Goal: Transaction & Acquisition: Purchase product/service

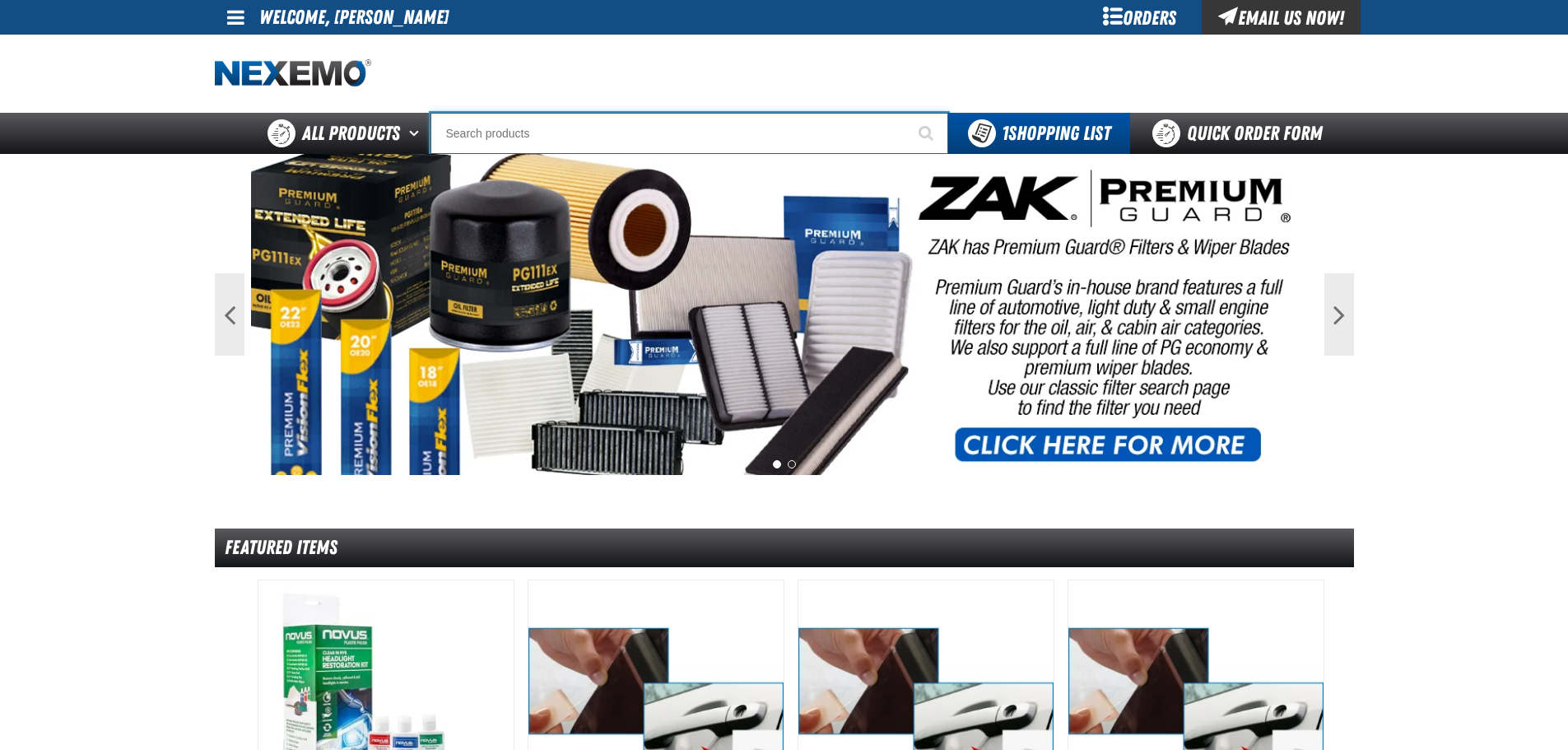
click at [468, 133] on input "Search" at bounding box center [689, 133] width 518 height 41
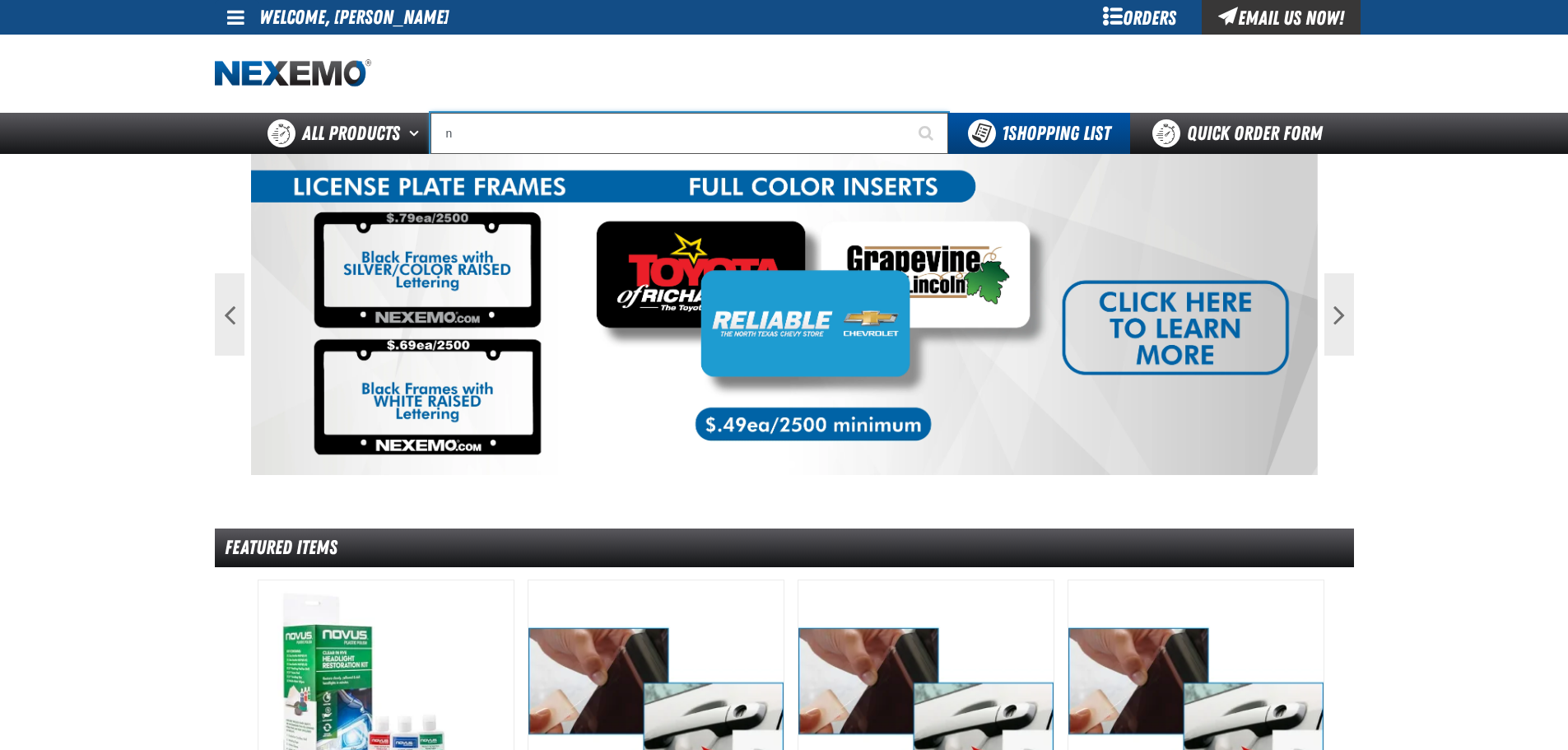
type input "na"
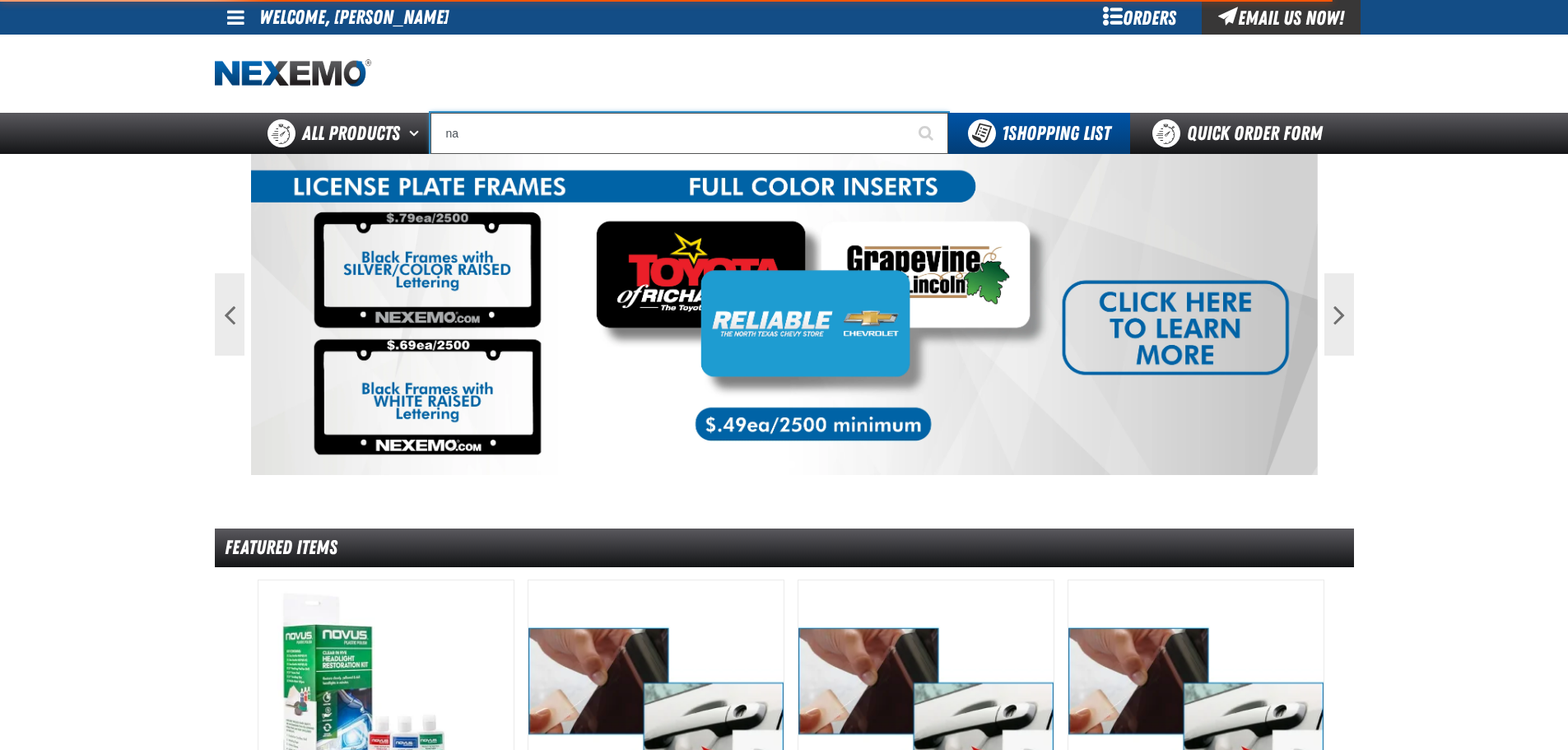
type input "naVIGATION"
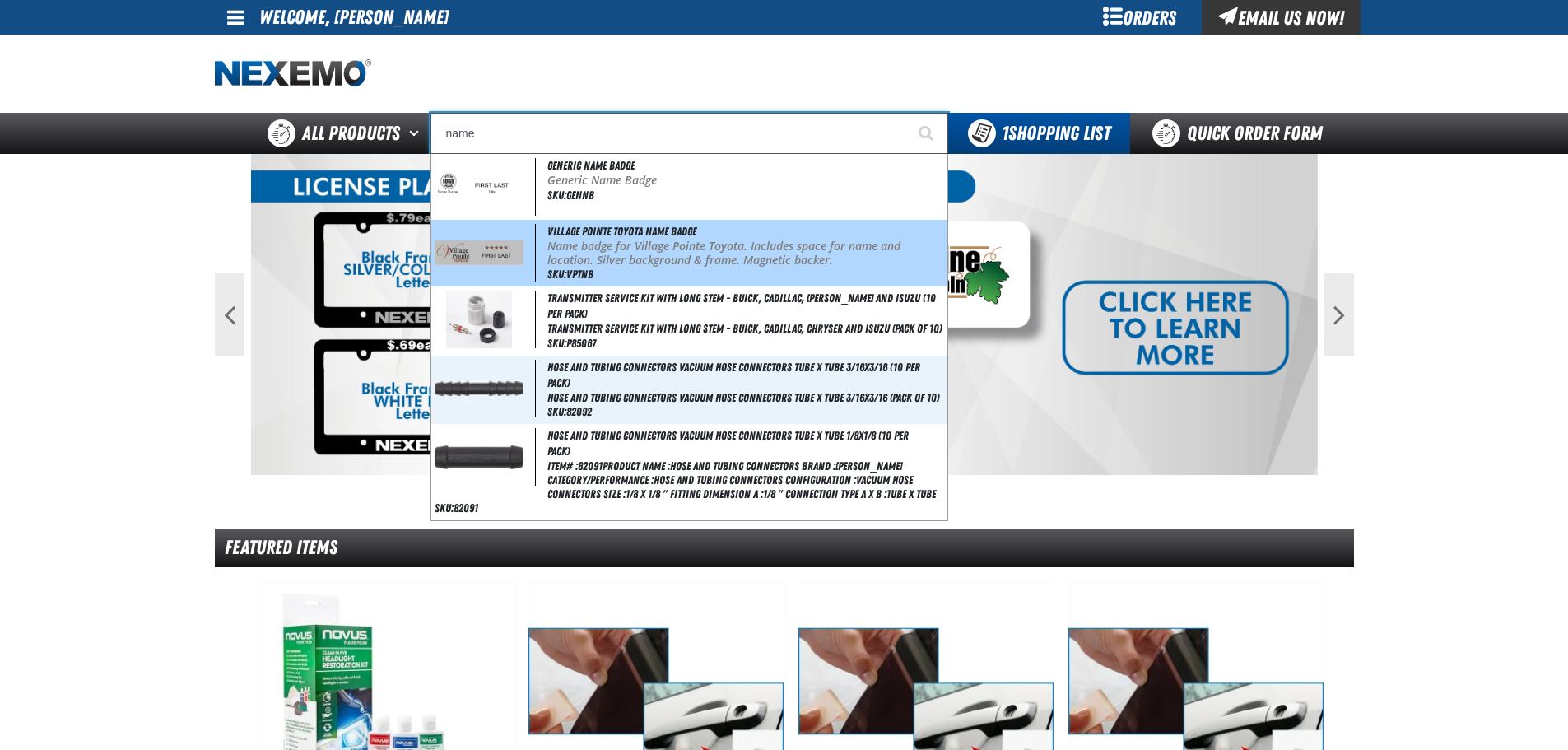
click at [501, 247] on img at bounding box center [479, 253] width 90 height 24
type input "Village Pointe Toyota Name Badge"
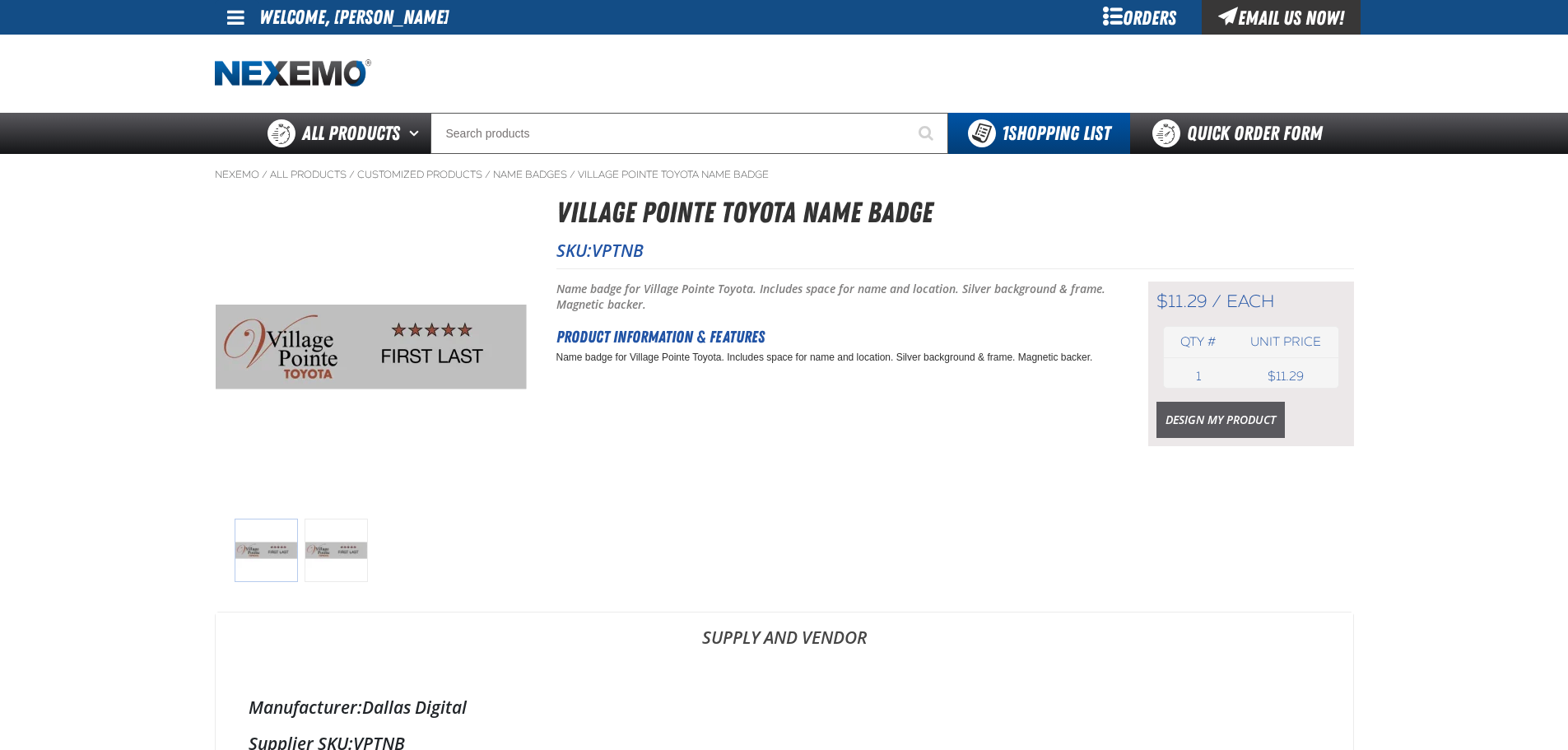
click at [1262, 422] on link "Design My Product" at bounding box center [1220, 419] width 128 height 37
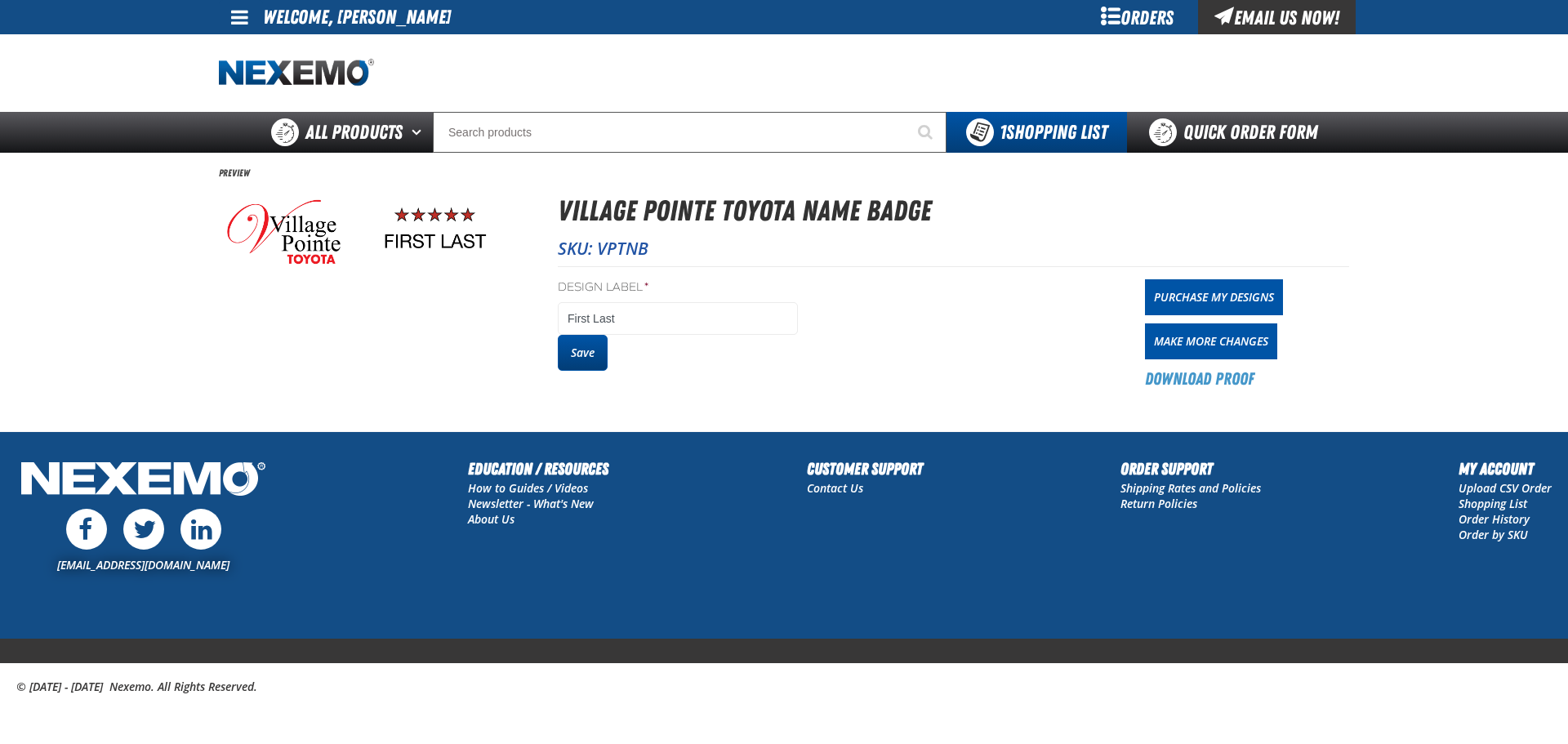
click at [594, 348] on button "Save" at bounding box center [583, 353] width 50 height 36
click at [1210, 294] on link "Purchase My Designs" at bounding box center [1214, 297] width 138 height 36
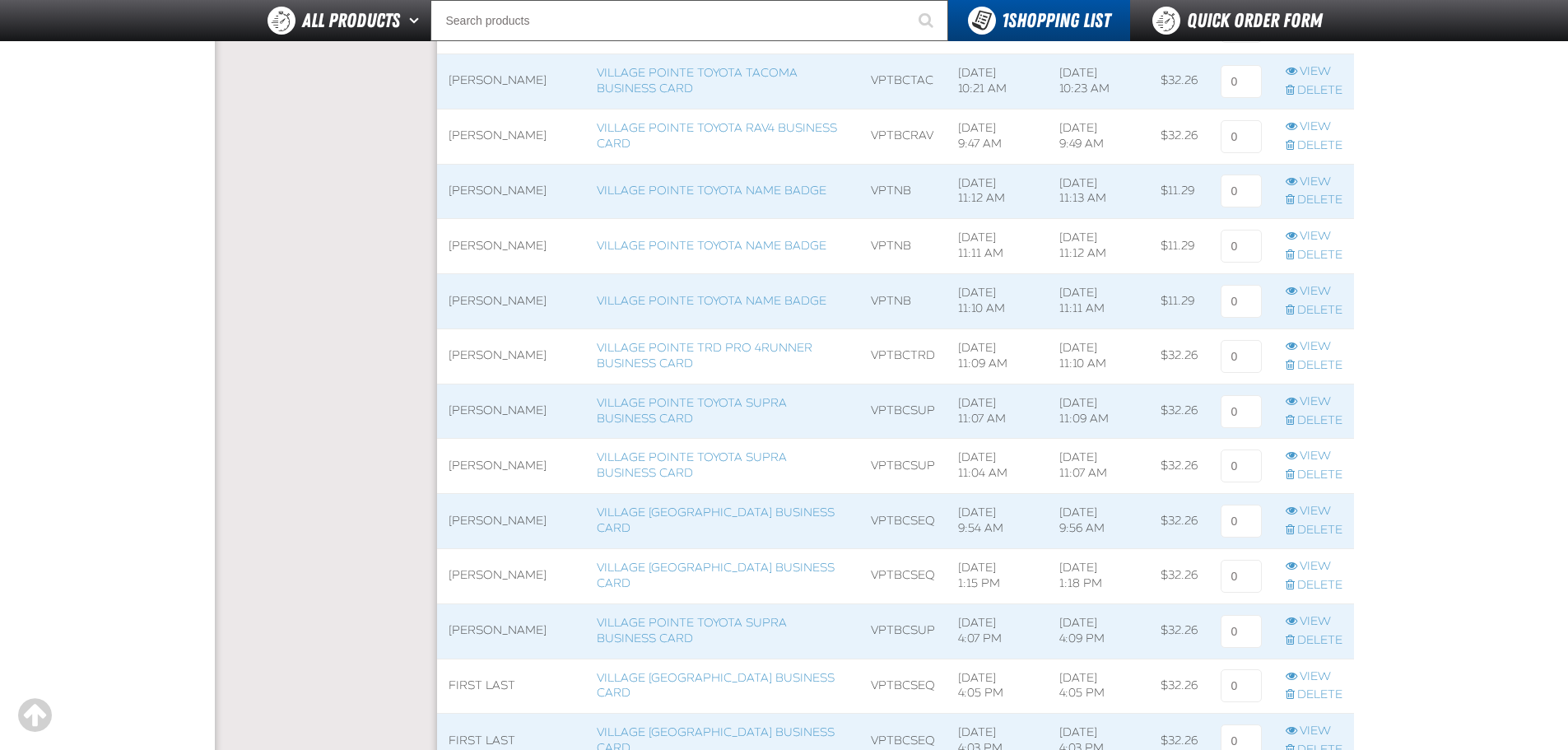
scroll to position [1070, 0]
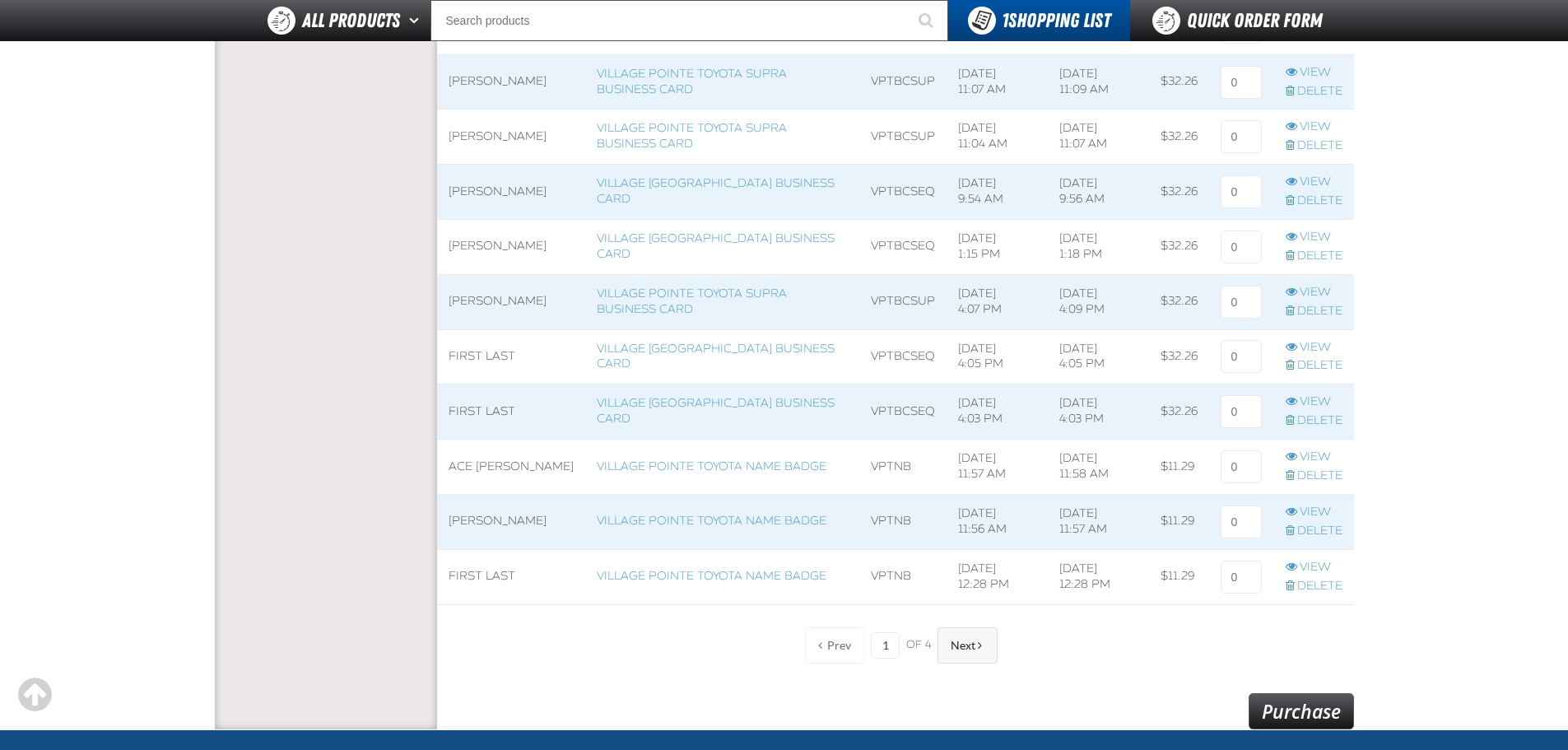
click at [969, 648] on span "Next" at bounding box center [963, 645] width 24 height 13
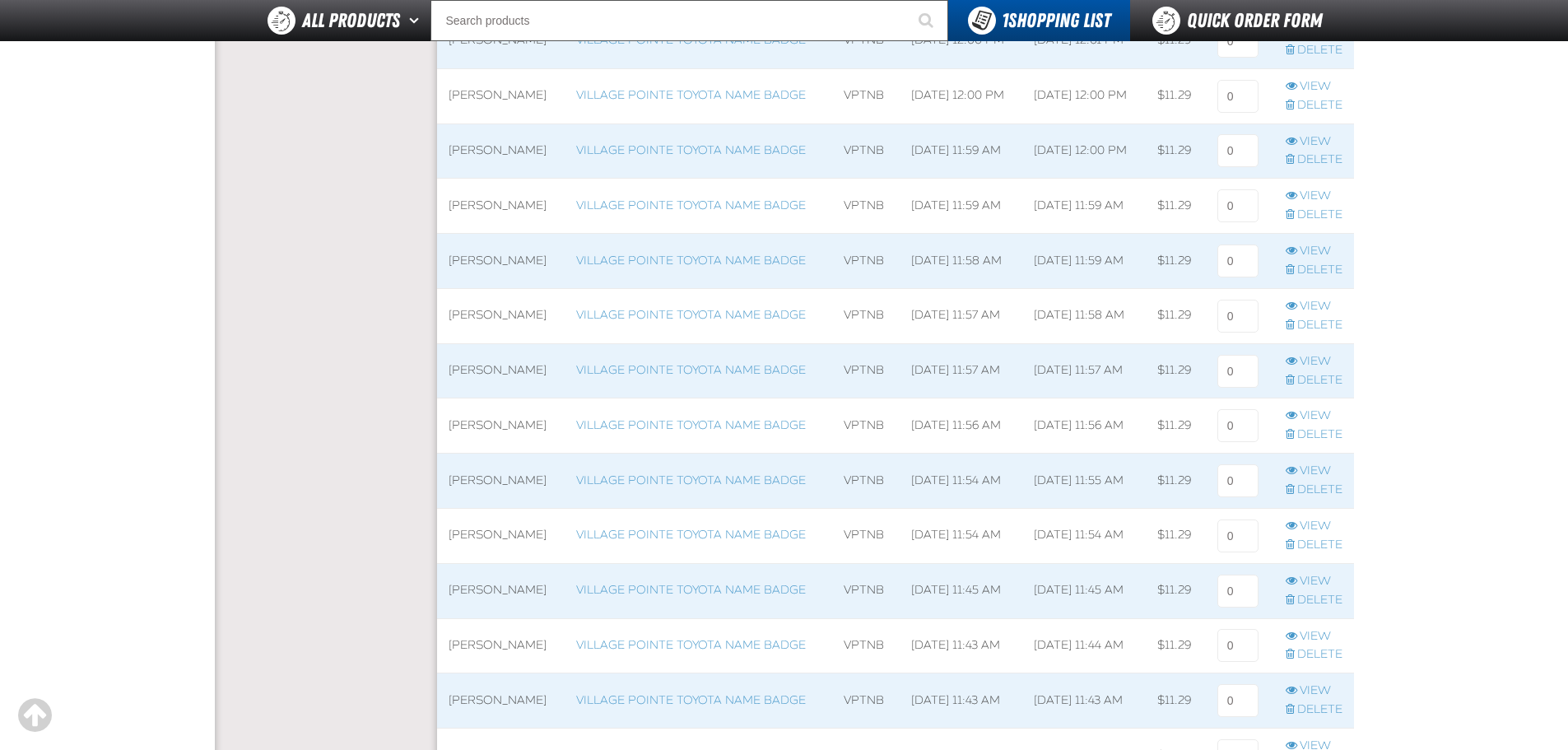
scroll to position [741, 0]
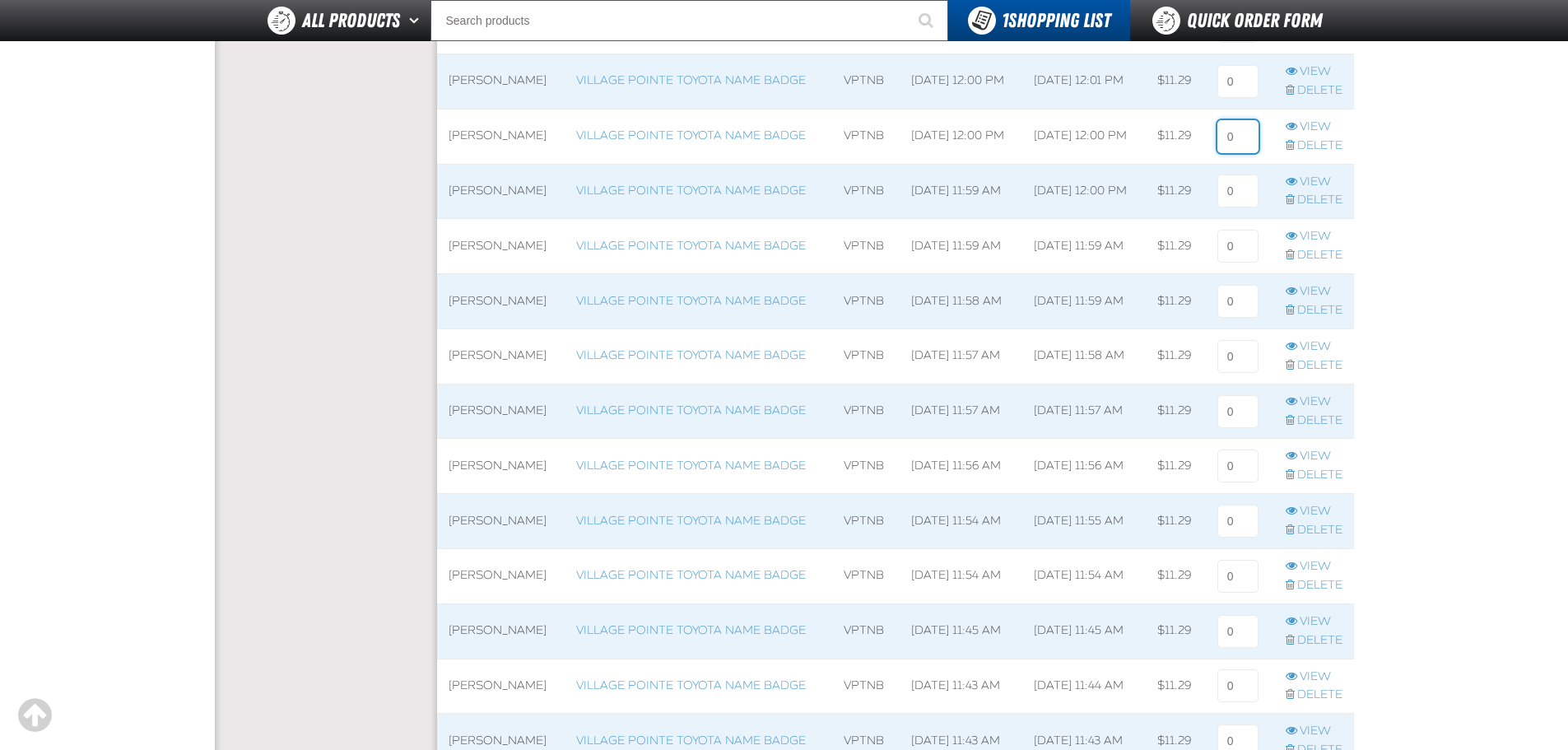
click at [1243, 139] on input at bounding box center [1238, 136] width 41 height 33
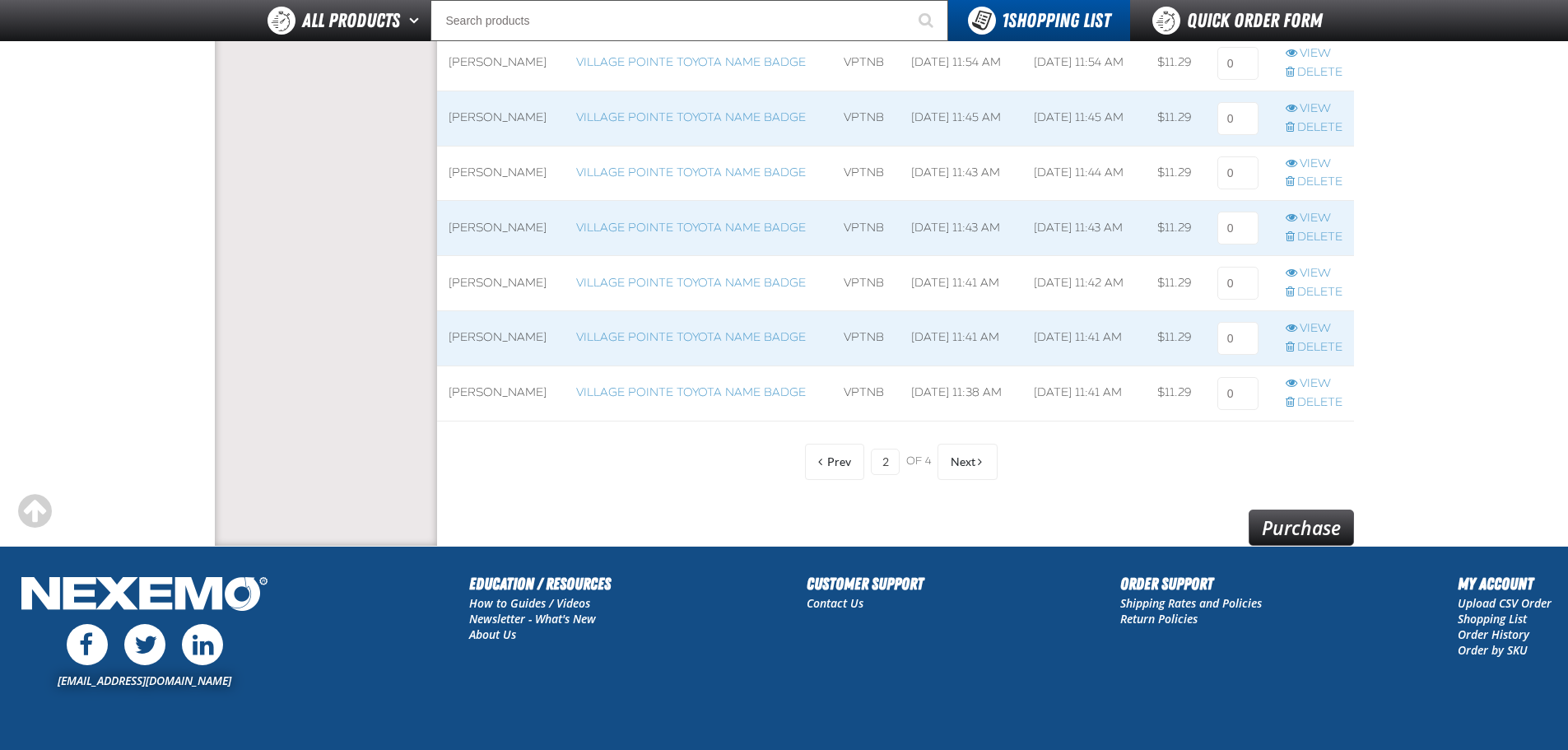
scroll to position [1365, 0]
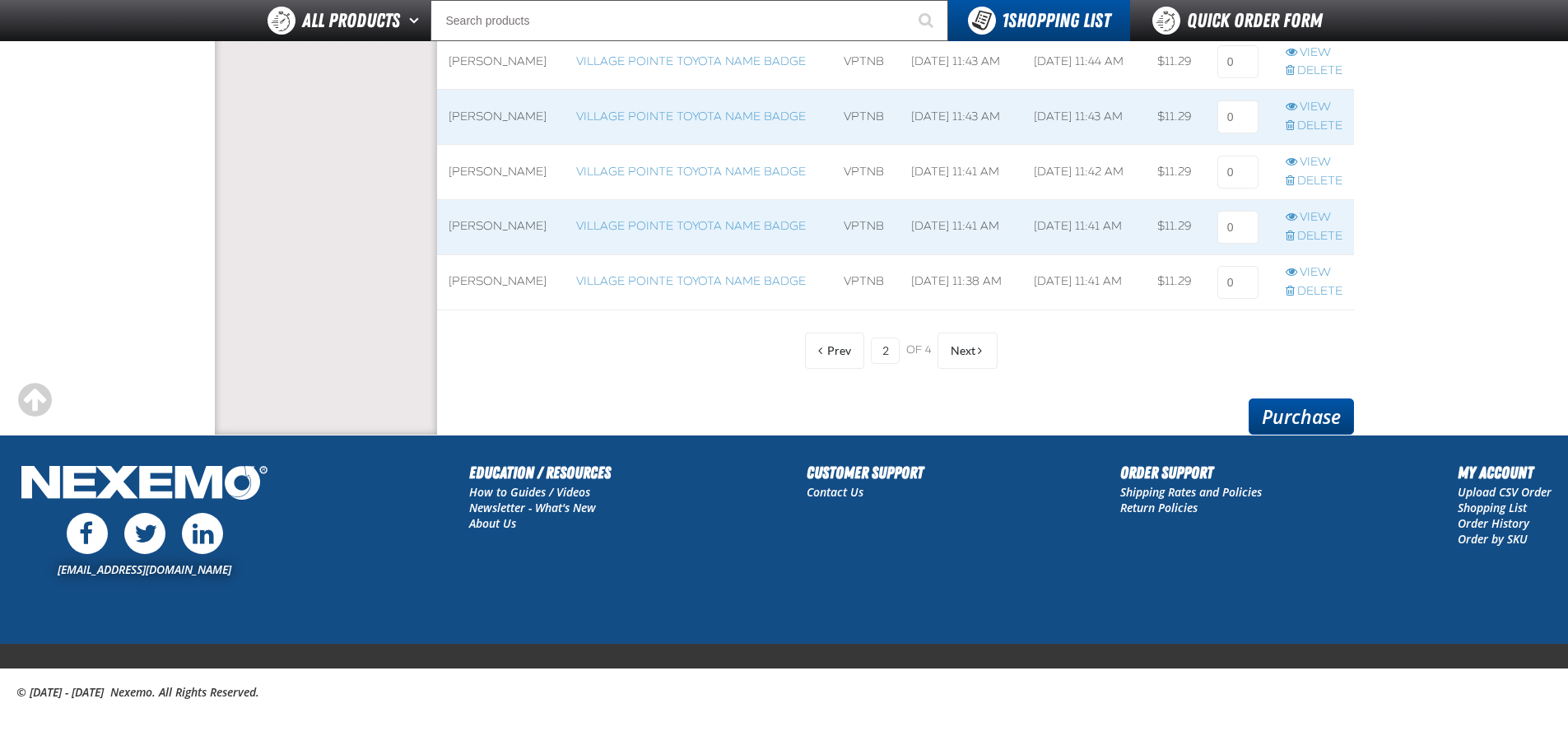
type input "1"
click at [1321, 413] on link "Purchase" at bounding box center [1301, 417] width 106 height 37
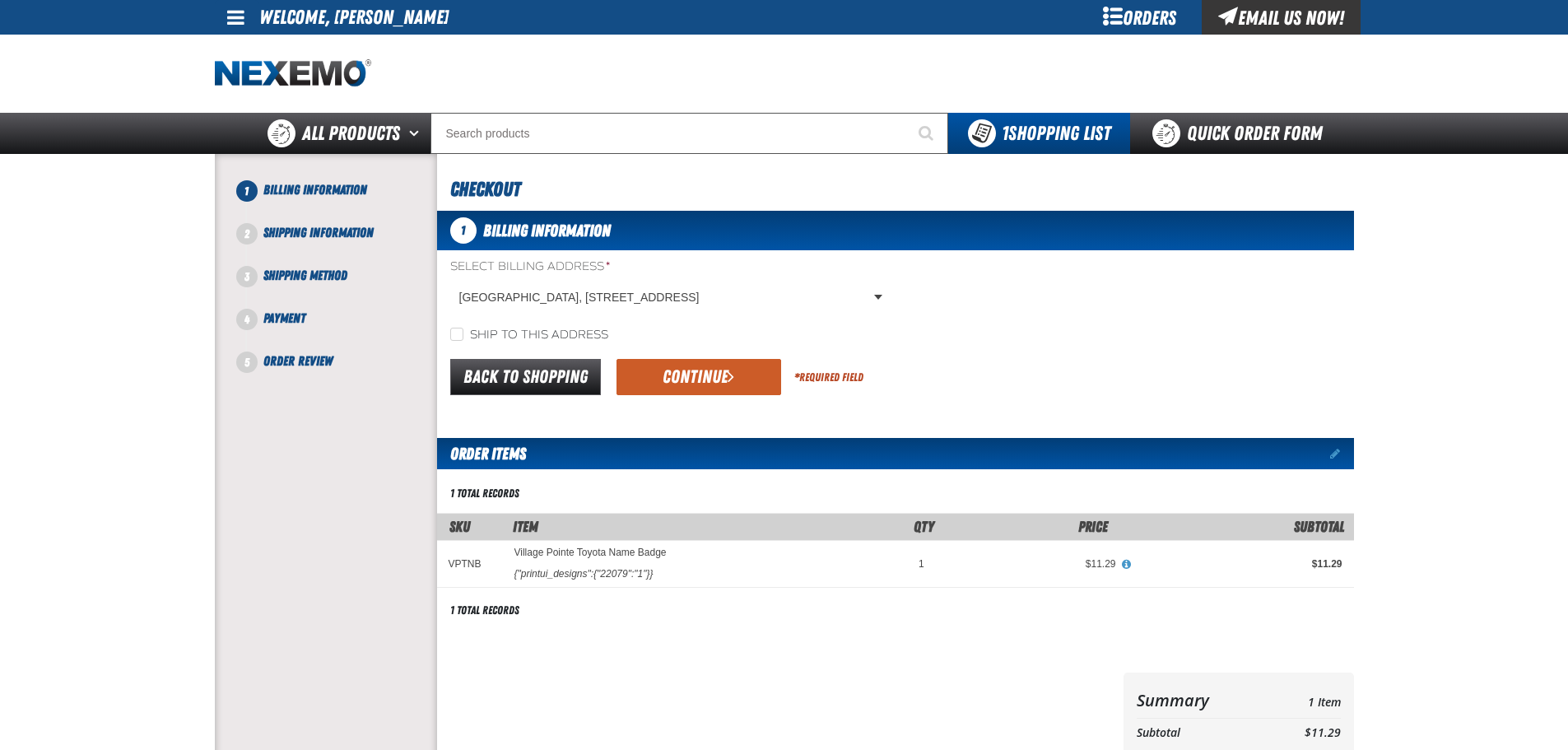
click at [499, 332] on label "Ship to this address" at bounding box center [529, 335] width 158 height 16
click at [463, 332] on input "Ship to this address" at bounding box center [457, 334] width 13 height 13
checkbox input "true"
click at [675, 372] on button "Continue" at bounding box center [699, 376] width 165 height 37
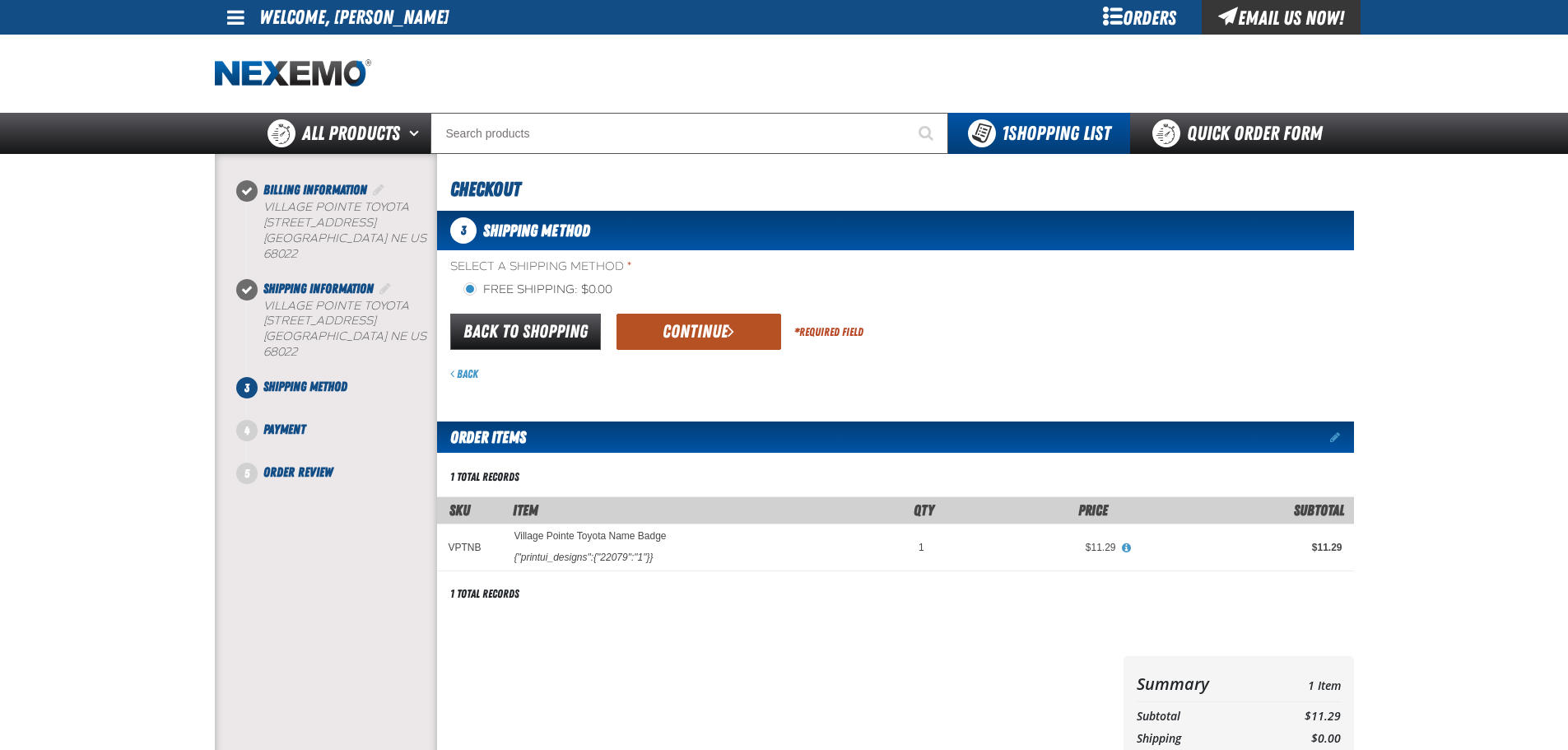
click at [697, 345] on button "Continue" at bounding box center [699, 331] width 165 height 37
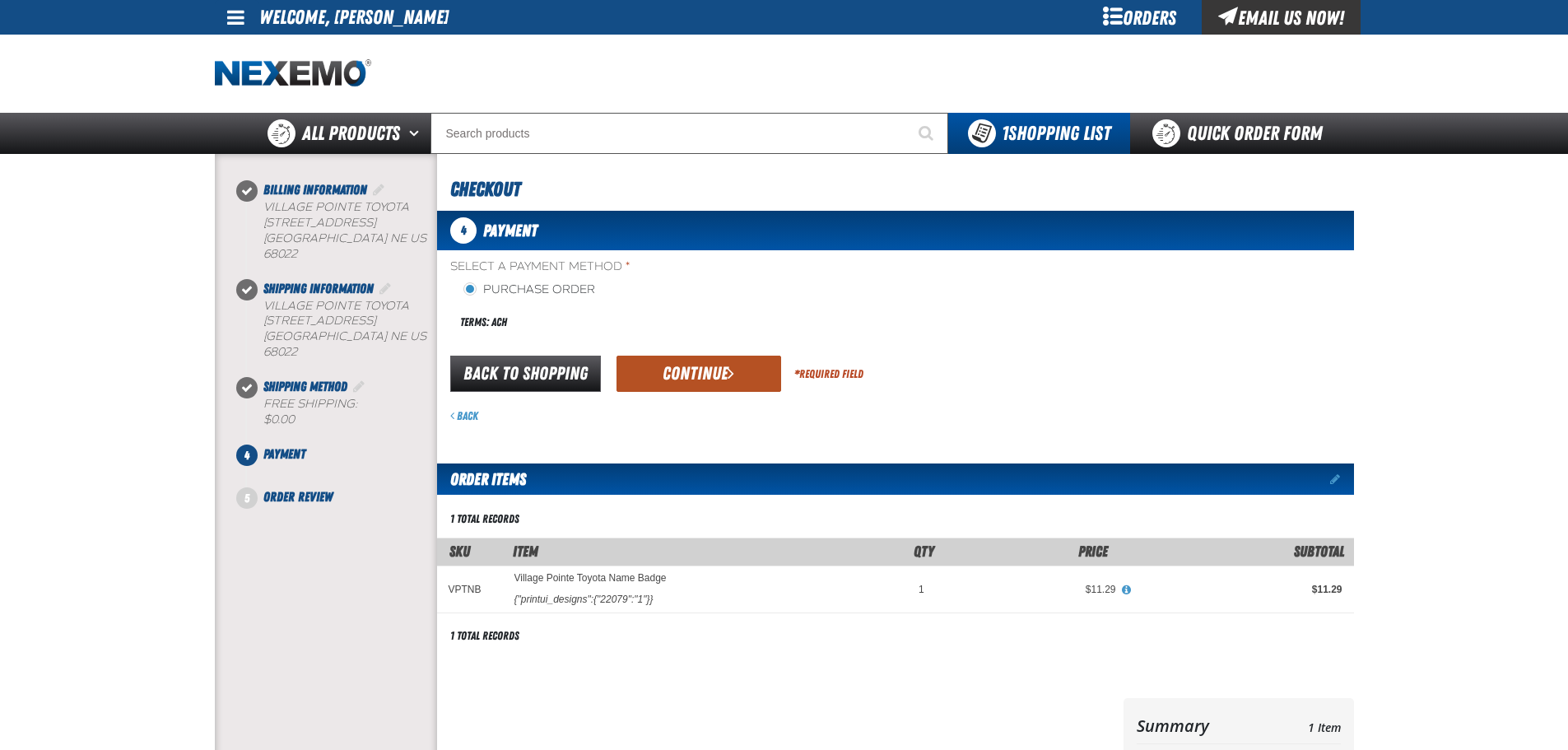
click at [690, 367] on button "Continue" at bounding box center [699, 374] width 165 height 37
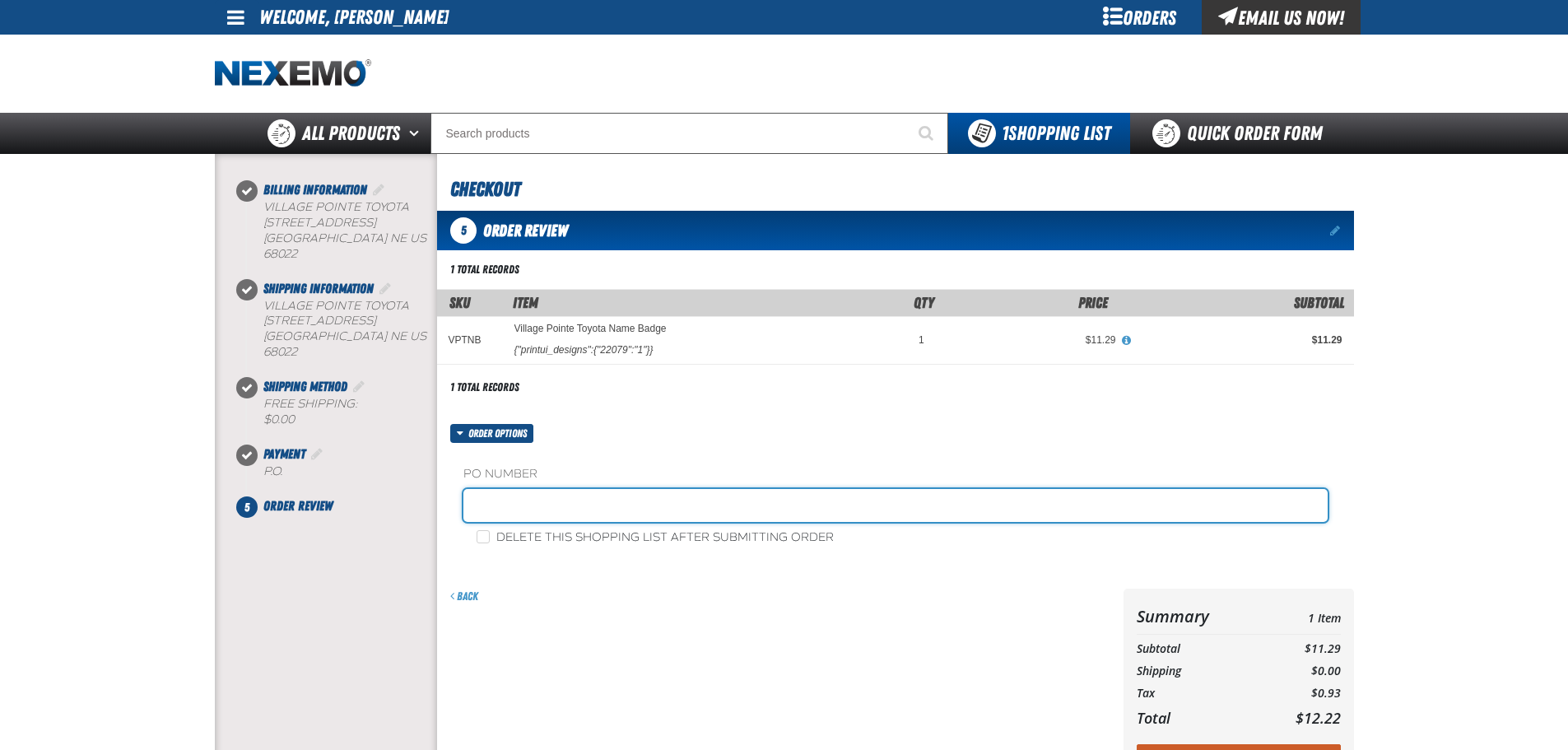
click at [592, 507] on input "text" at bounding box center [895, 505] width 864 height 33
type input "finance"
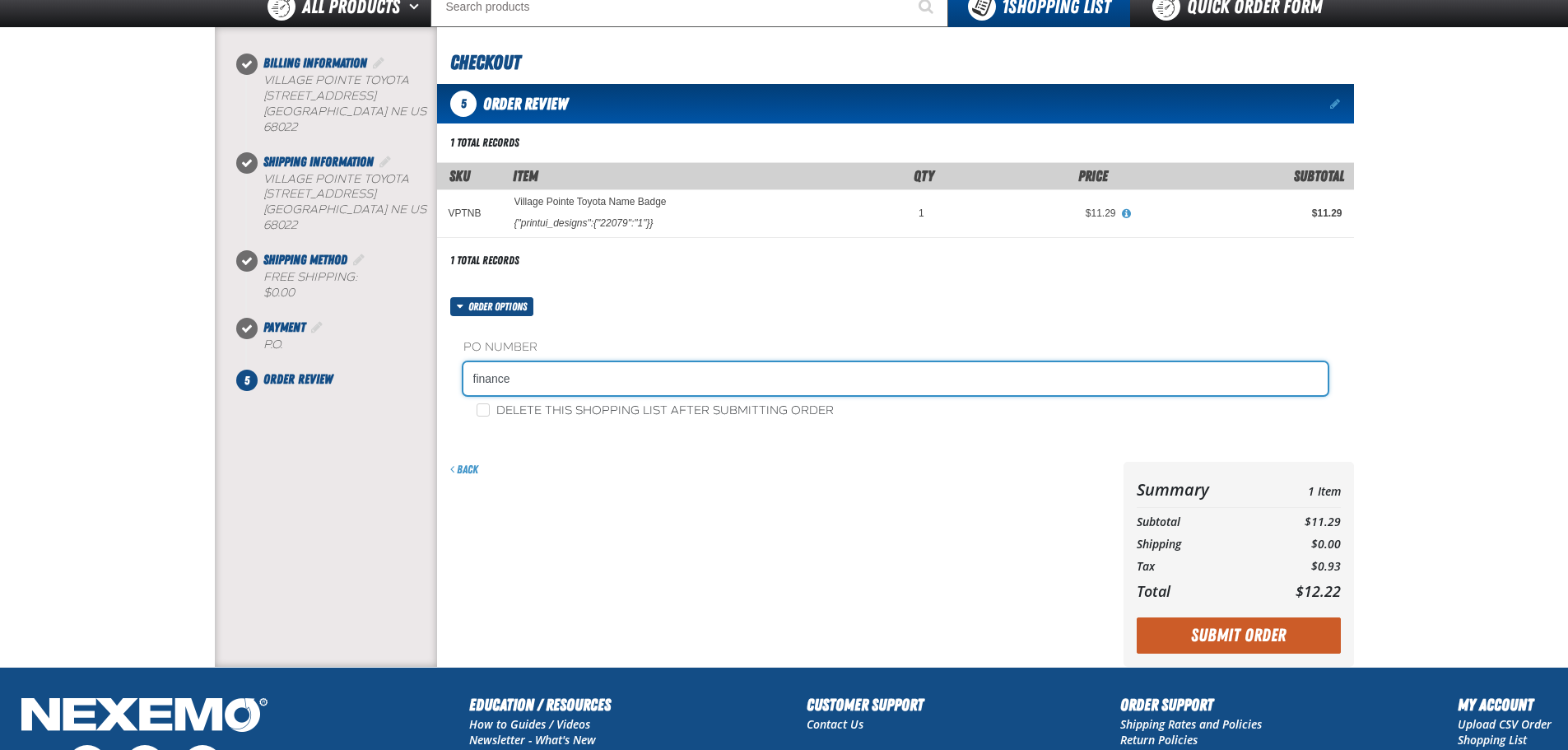
scroll to position [247, 0]
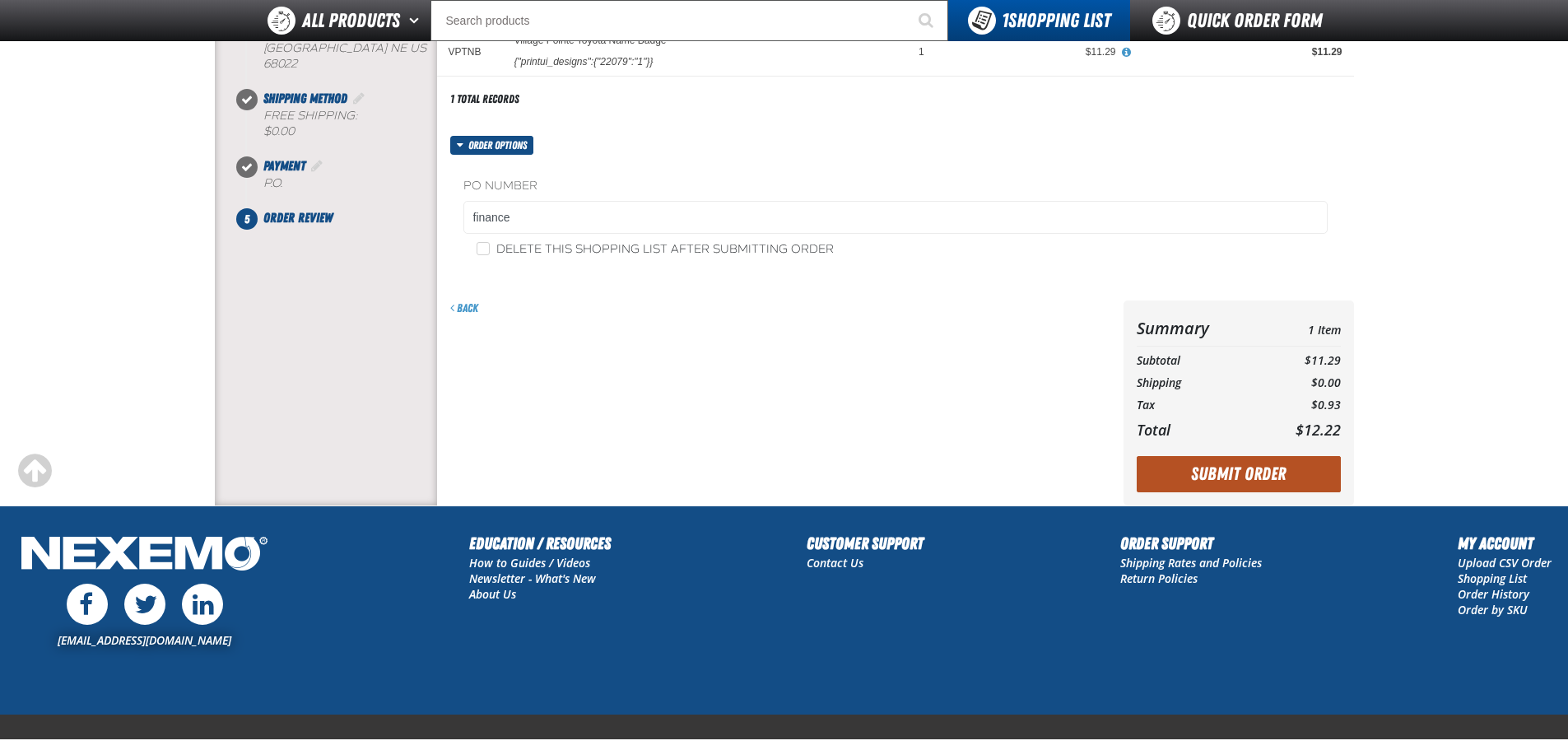
click at [1208, 476] on button "Submit Order" at bounding box center [1238, 474] width 204 height 37
